Goal: Find specific page/section: Find specific page/section

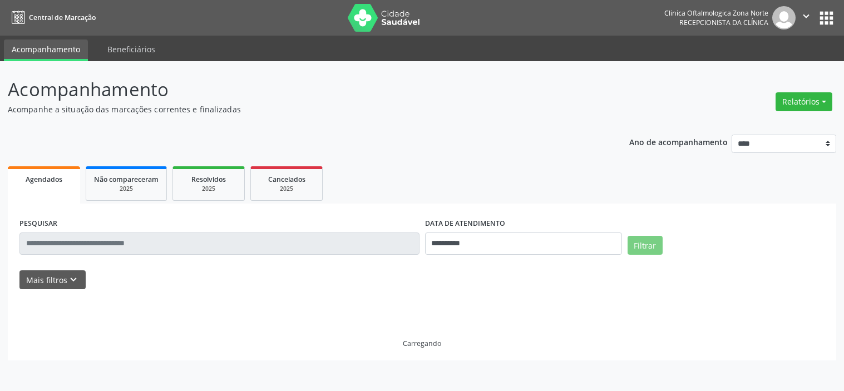
select select "*"
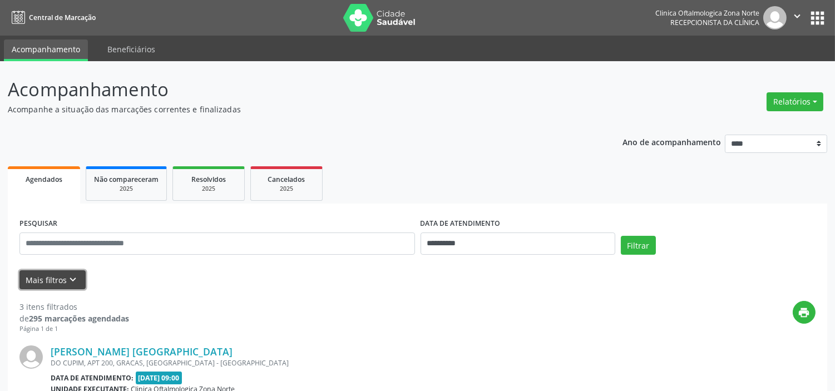
click at [71, 281] on icon "keyboard_arrow_down" at bounding box center [73, 280] width 12 height 12
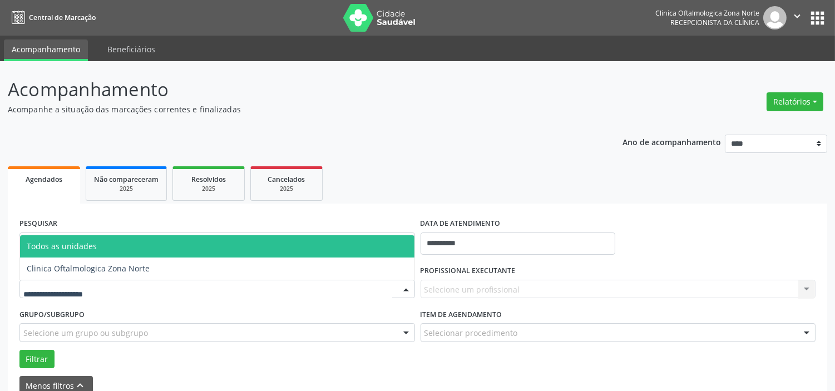
click at [100, 280] on div at bounding box center [217, 289] width 396 height 19
click at [122, 269] on span "Clinica Oftalmologica Zona Norte" at bounding box center [88, 268] width 123 height 11
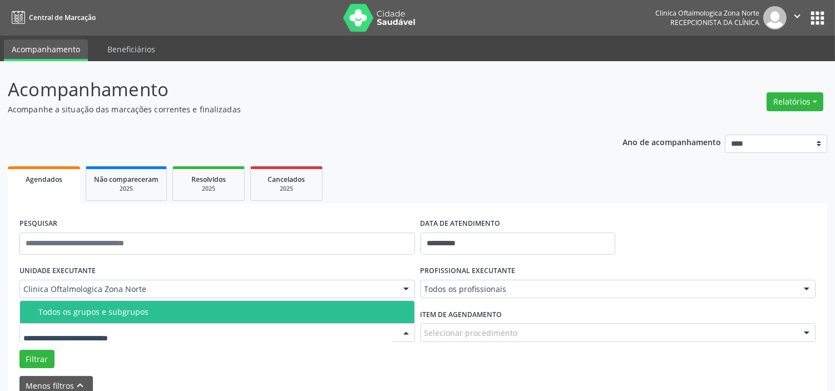
click at [104, 315] on div "Todos os grupos e subgrupos" at bounding box center [223, 312] width 370 height 9
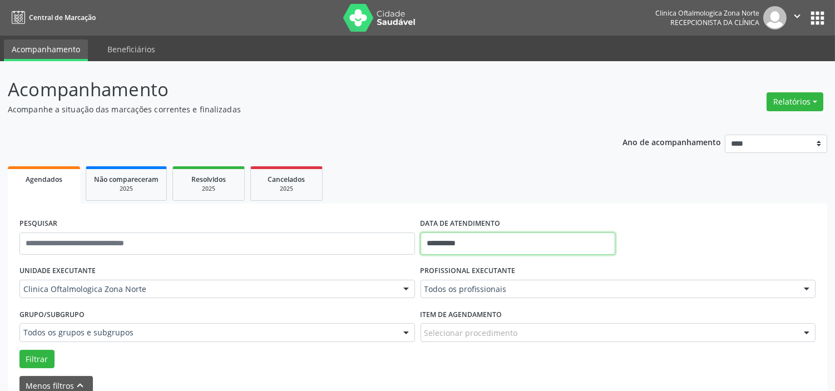
click at [475, 247] on input "**********" at bounding box center [518, 244] width 195 height 22
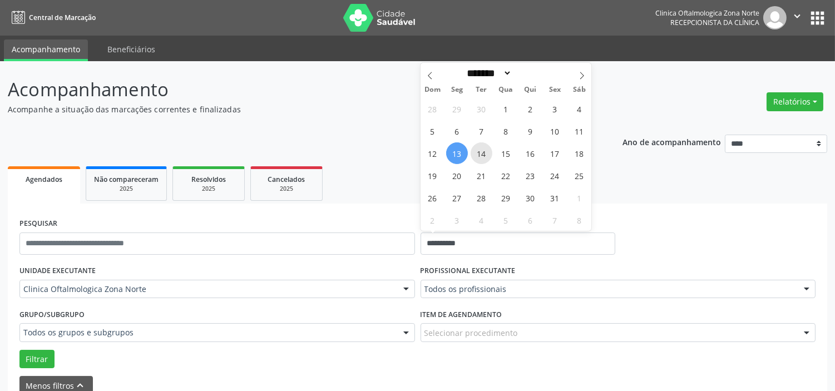
click at [477, 156] on span "14" at bounding box center [482, 153] width 22 height 22
type input "**********"
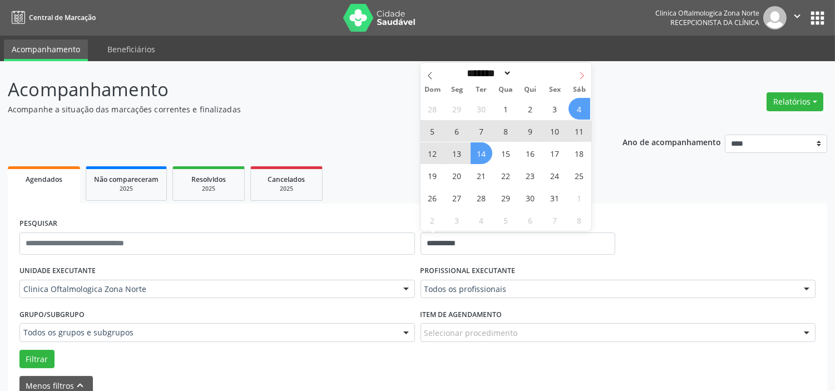
click at [583, 76] on icon at bounding box center [583, 75] width 4 height 7
select select "**"
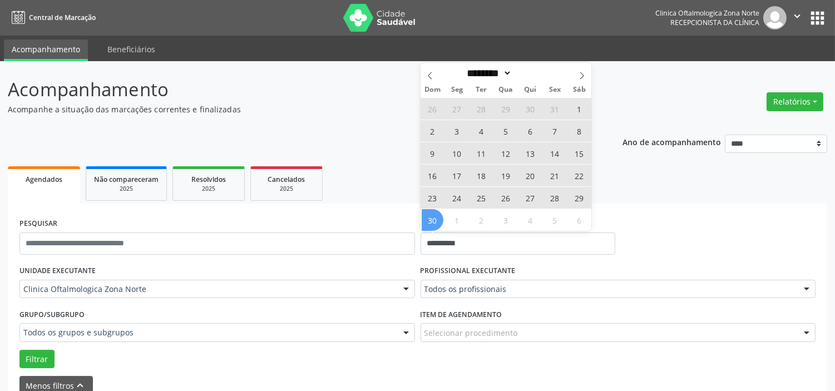
click at [425, 222] on span "30" at bounding box center [433, 220] width 22 height 22
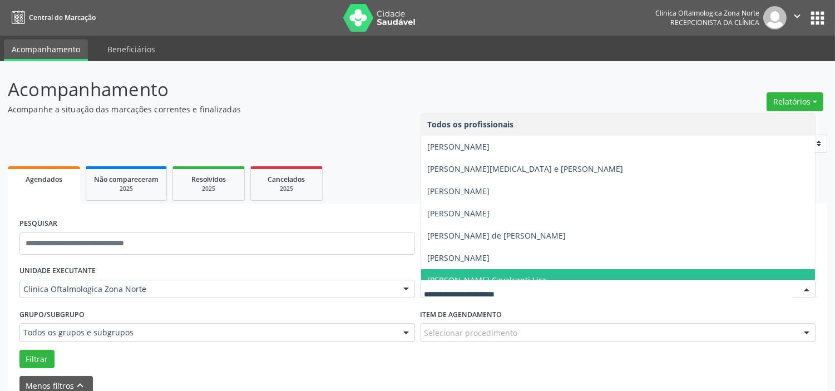
click at [458, 273] on span "[PERSON_NAME] Cavalcanti Lira" at bounding box center [618, 280] width 395 height 22
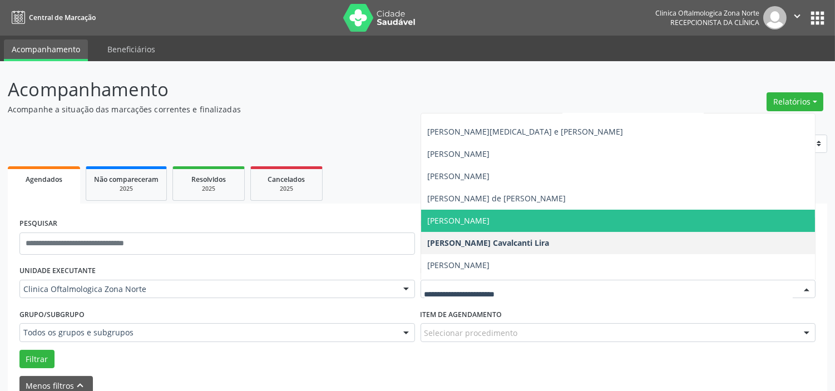
scroll to position [56, 0]
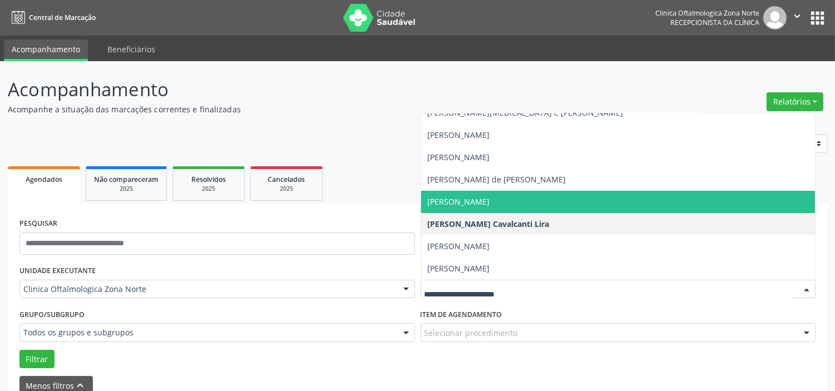
click at [459, 195] on span "[PERSON_NAME]" at bounding box center [618, 202] width 395 height 22
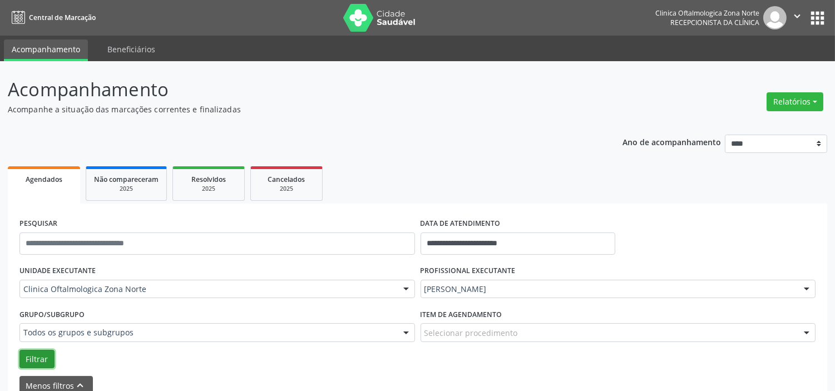
click at [35, 357] on button "Filtrar" at bounding box center [36, 359] width 35 height 19
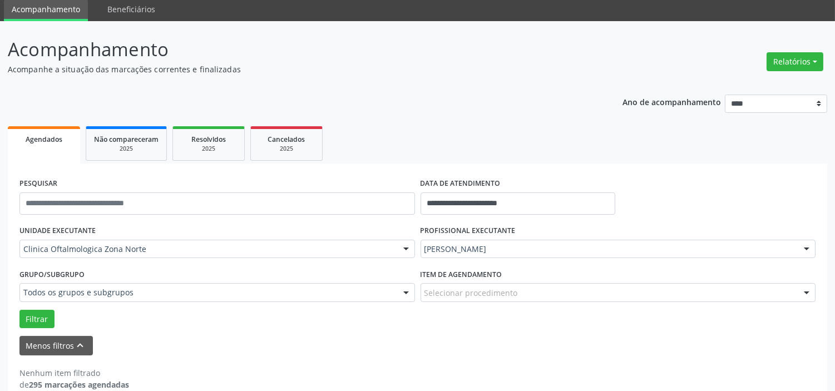
scroll to position [58, 0]
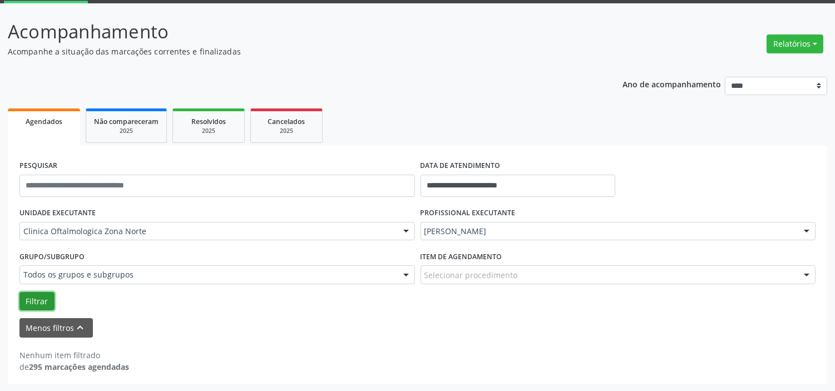
click at [42, 296] on button "Filtrar" at bounding box center [36, 301] width 35 height 19
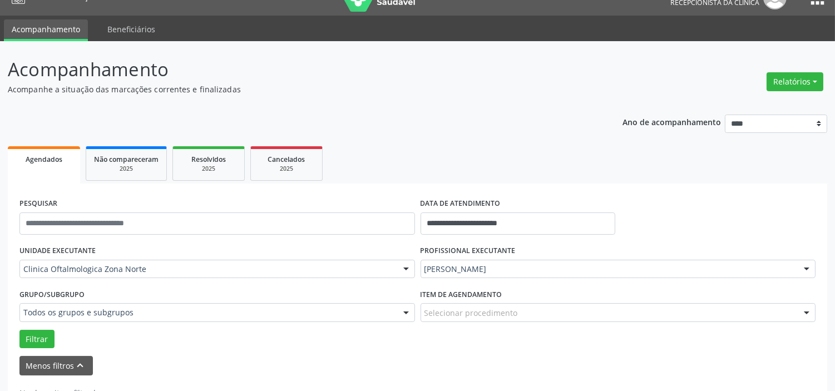
scroll to position [0, 0]
